Goal: Task Accomplishment & Management: Manage account settings

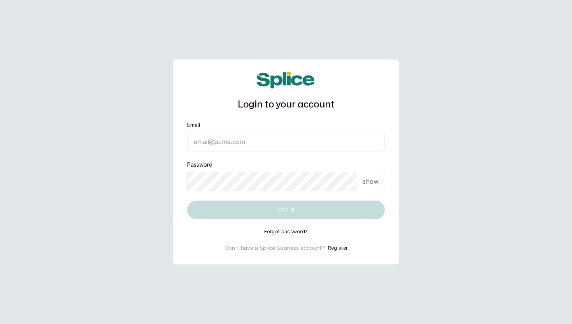
type input "[EMAIL_ADDRESS][DOMAIN_NAME]"
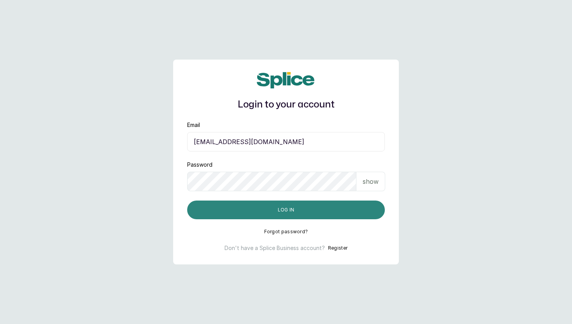
click at [253, 216] on button "Log in" at bounding box center [286, 209] width 198 height 19
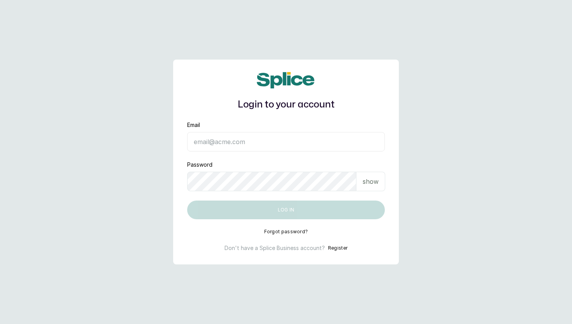
type input "ooyinda@yahoo.co.uk"
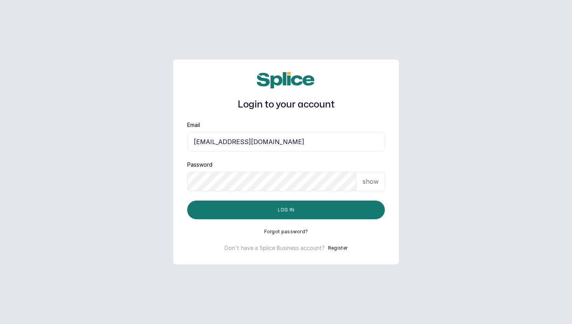
click at [368, 182] on p "show" at bounding box center [371, 181] width 16 height 9
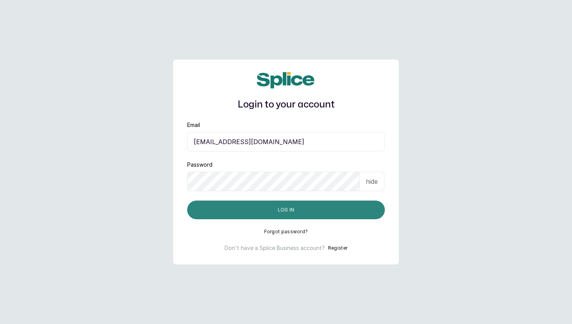
click at [323, 207] on button "Log in" at bounding box center [286, 209] width 198 height 19
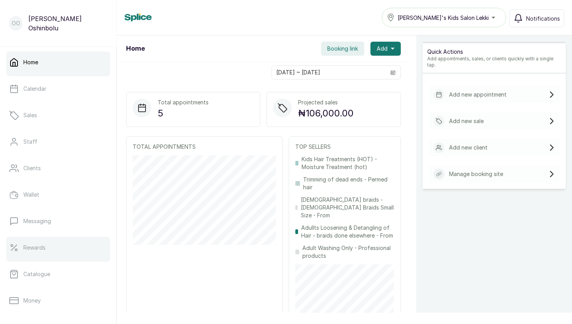
click at [28, 249] on p "Rewards" at bounding box center [34, 248] width 22 height 8
